Goal: Information Seeking & Learning: Learn about a topic

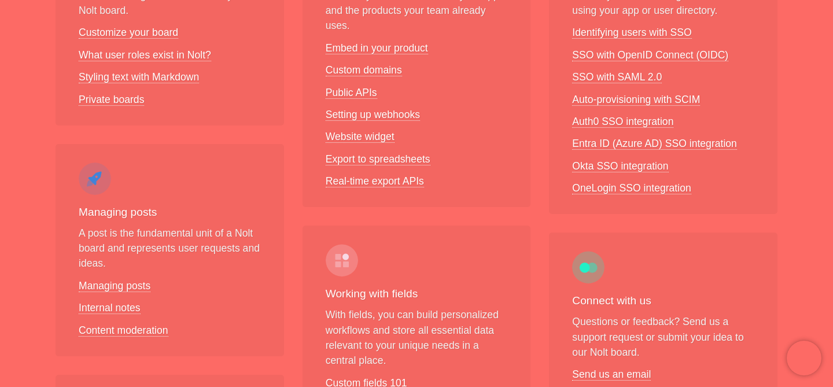
scroll to position [297, 0]
click at [127, 104] on link "Private boards" at bounding box center [111, 99] width 65 height 12
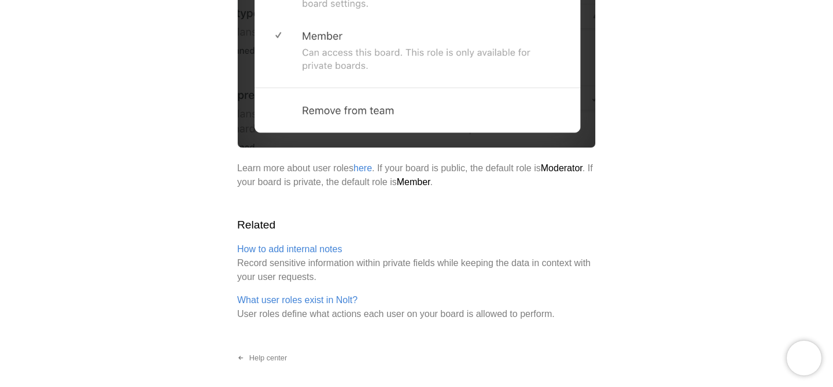
scroll to position [1762, 0]
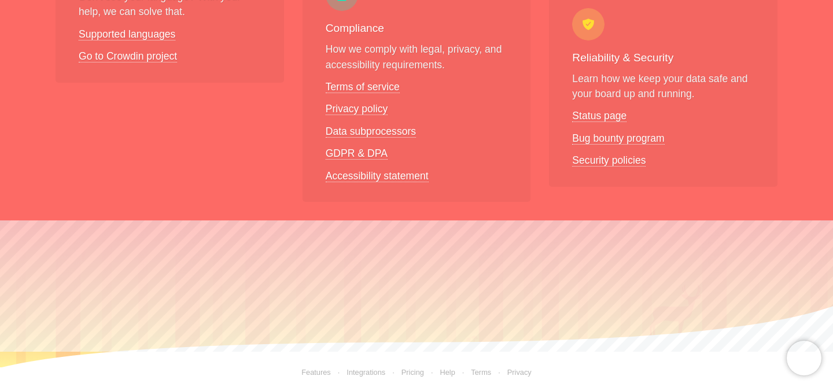
scroll to position [1004, 0]
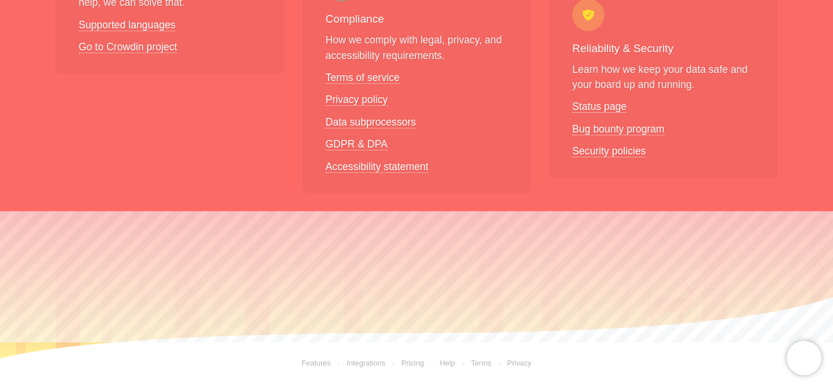
click at [444, 363] on link "Help" at bounding box center [447, 363] width 15 height 9
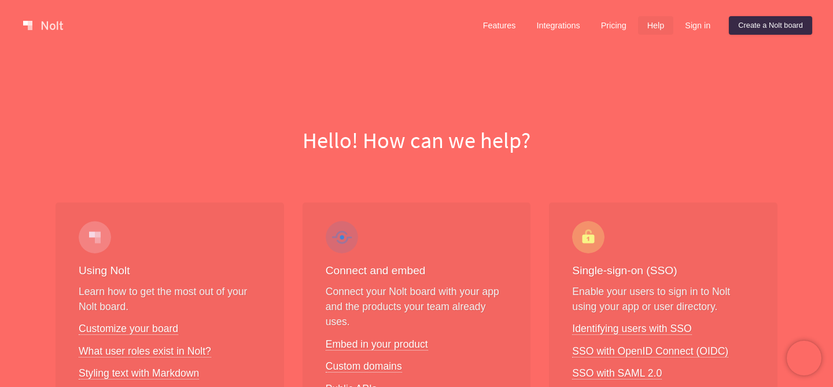
click at [444, 143] on h1 "Hello! How can we help?" at bounding box center [416, 140] width 815 height 31
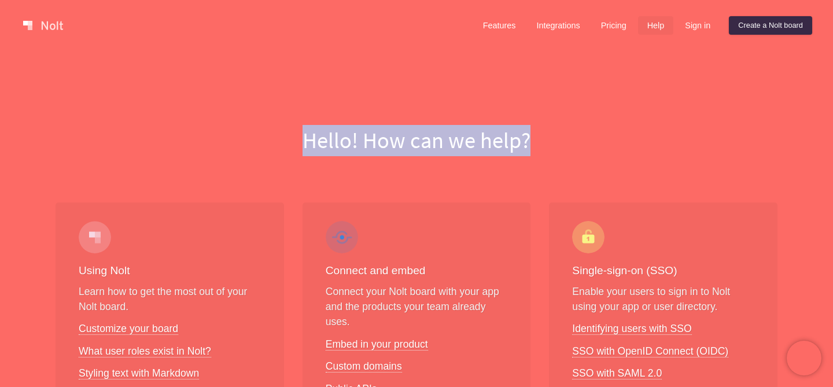
click at [444, 143] on h1 "Hello! How can we help?" at bounding box center [416, 140] width 815 height 31
click at [686, 21] on link "Sign in" at bounding box center [698, 25] width 44 height 19
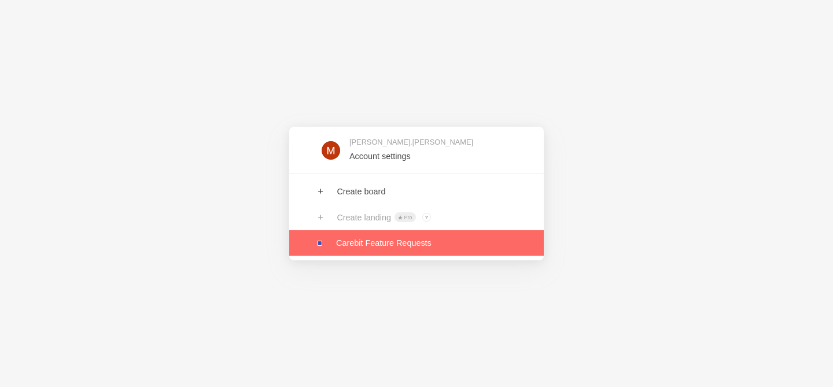
click at [450, 246] on link at bounding box center [416, 242] width 255 height 25
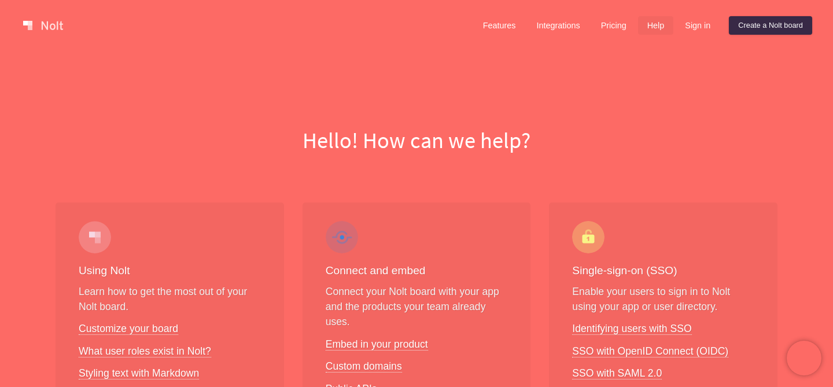
scroll to position [433, 0]
